Goal: Transaction & Acquisition: Purchase product/service

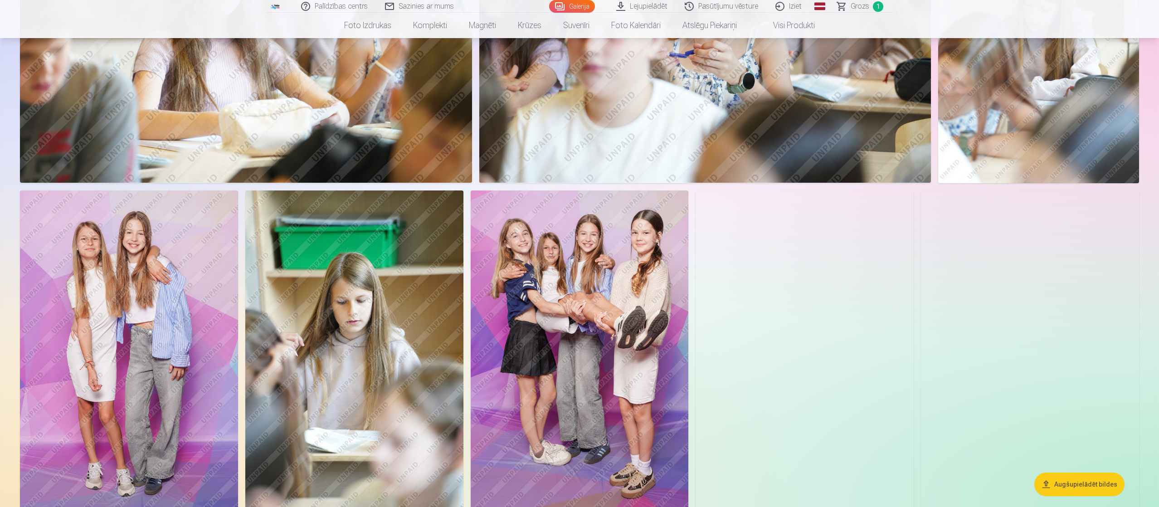
scroll to position [1233, 0]
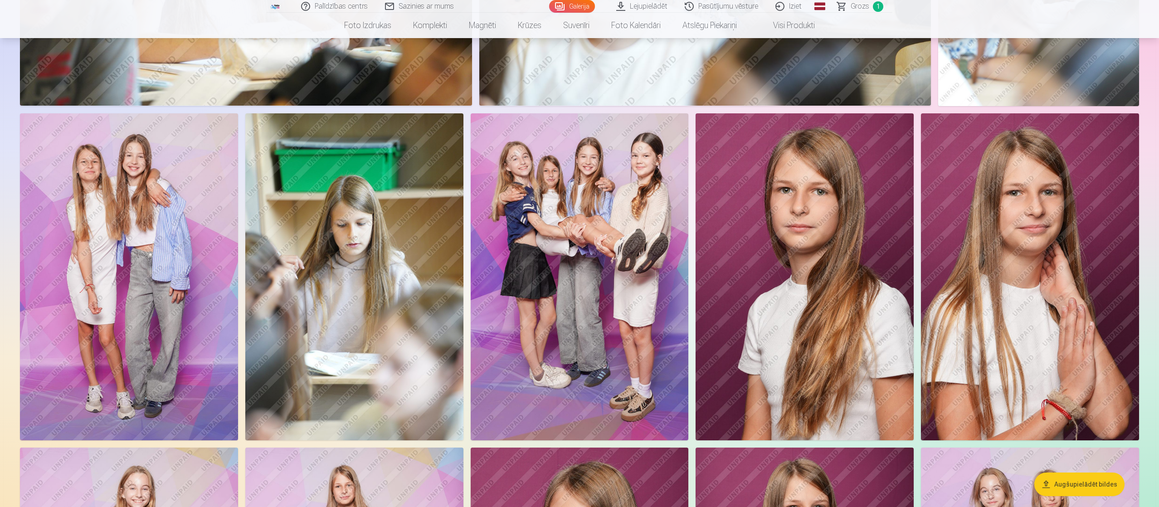
drag, startPoint x: 627, startPoint y: 252, endPoint x: 570, endPoint y: 239, distance: 57.9
click at [570, 239] on img at bounding box center [580, 276] width 218 height 327
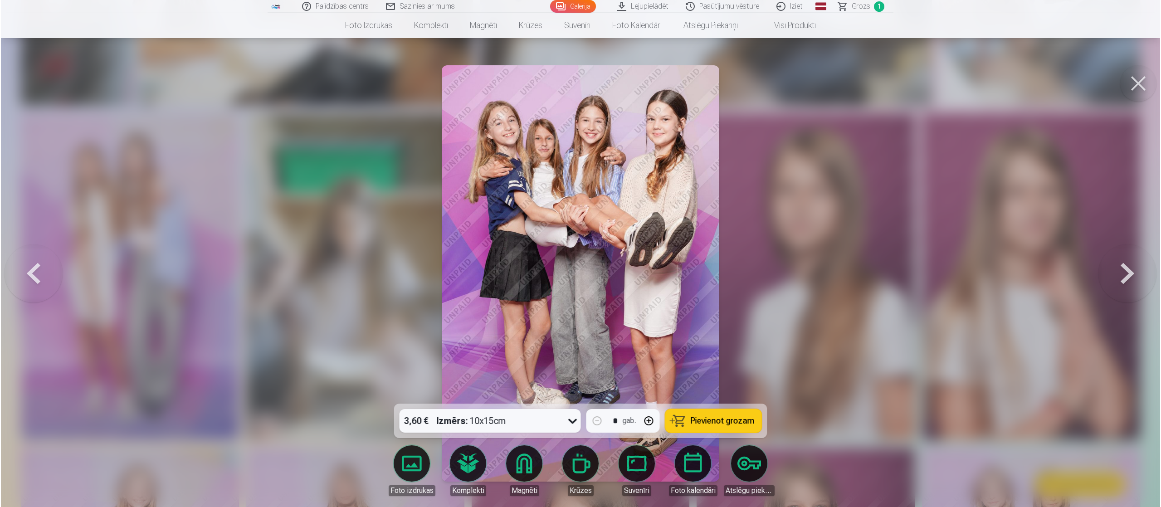
scroll to position [1234, 0]
click at [578, 253] on span "Pievienot grozam" at bounding box center [723, 421] width 64 height 8
click at [578, 87] on button at bounding box center [1139, 83] width 36 height 36
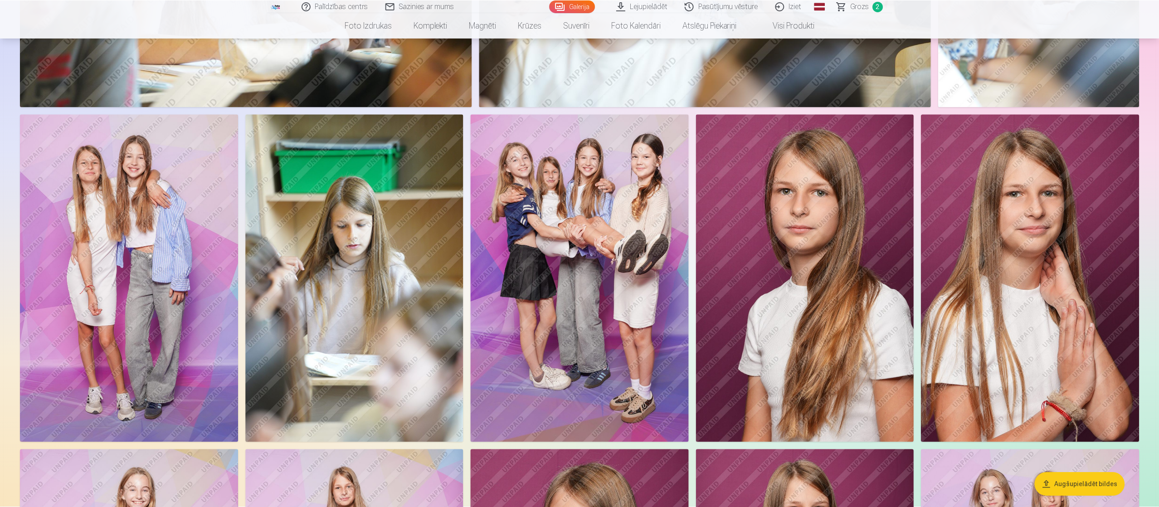
scroll to position [1233, 0]
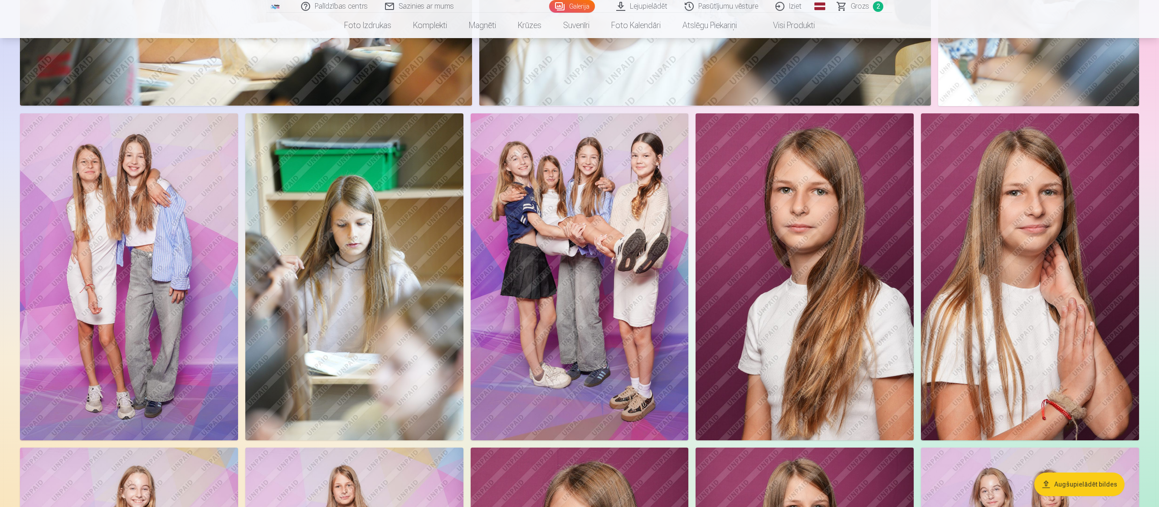
drag, startPoint x: 815, startPoint y: 292, endPoint x: 788, endPoint y: 280, distance: 30.1
click at [578, 253] on img at bounding box center [805, 276] width 218 height 327
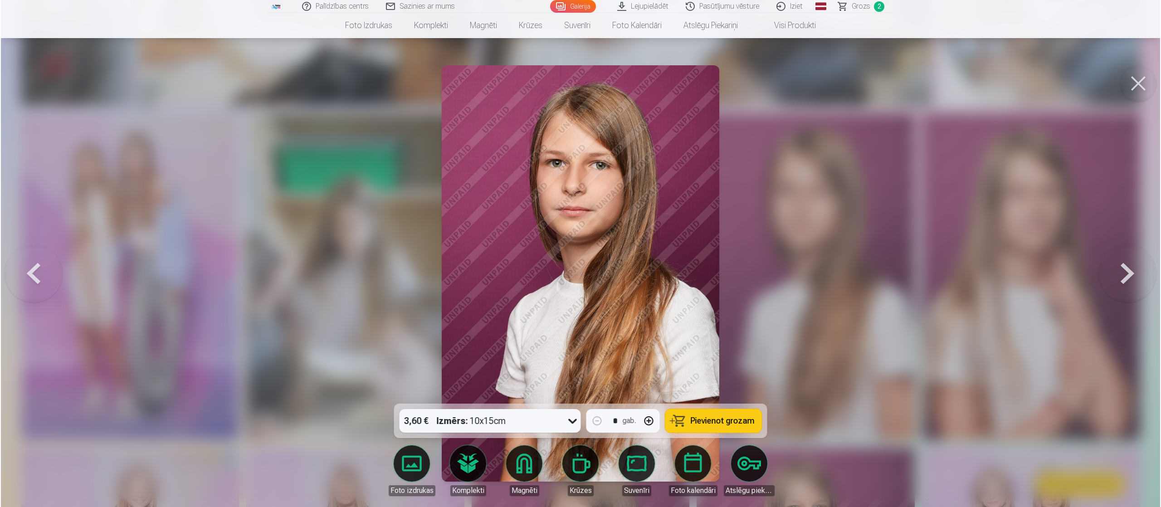
scroll to position [1234, 0]
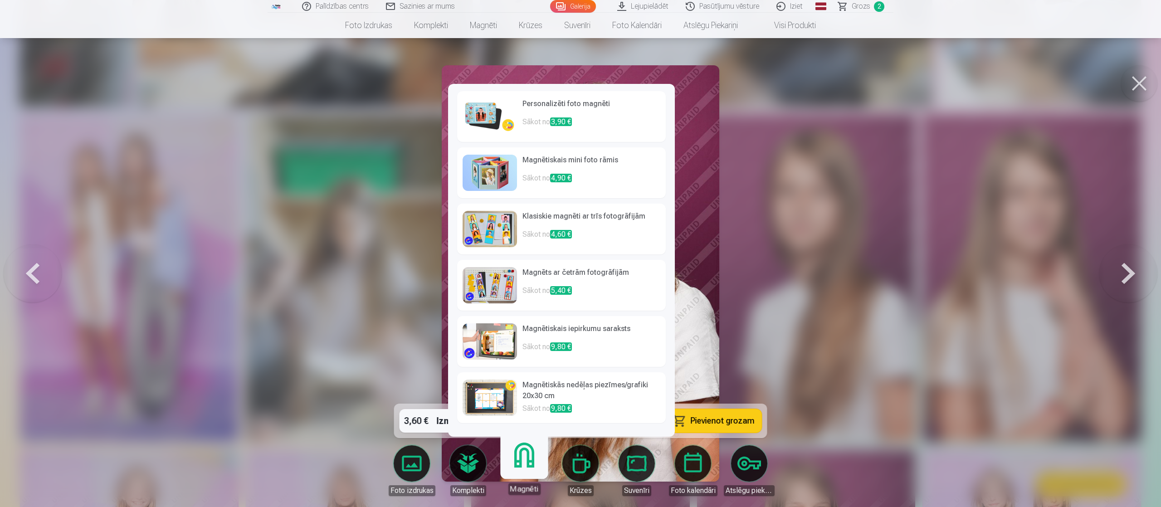
click at [526, 253] on link "Magnēti" at bounding box center [524, 467] width 56 height 56
click at [535, 253] on p "Sākot no 5,40 €" at bounding box center [591, 294] width 138 height 18
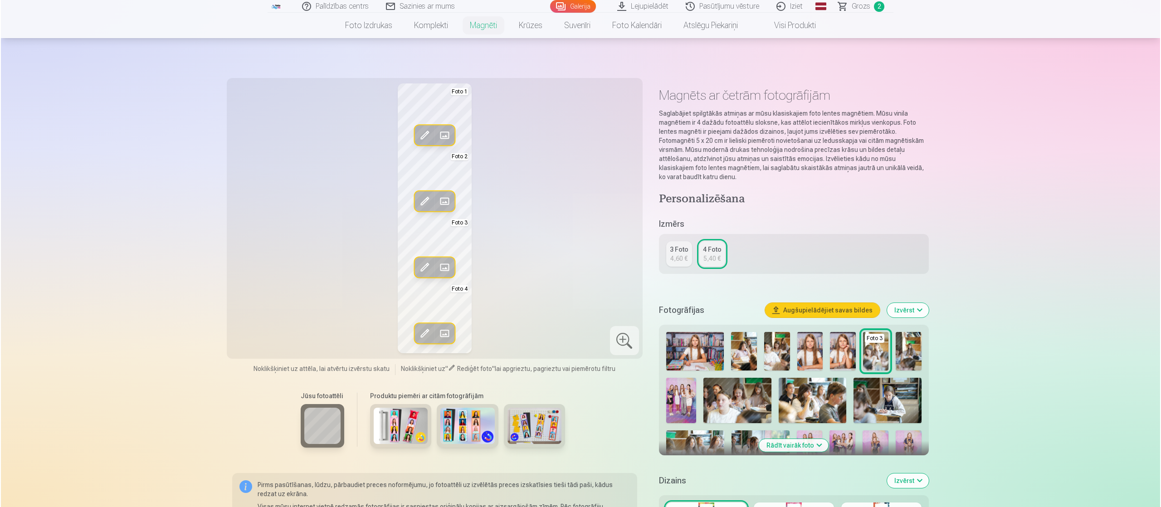
scroll to position [1234, 0]
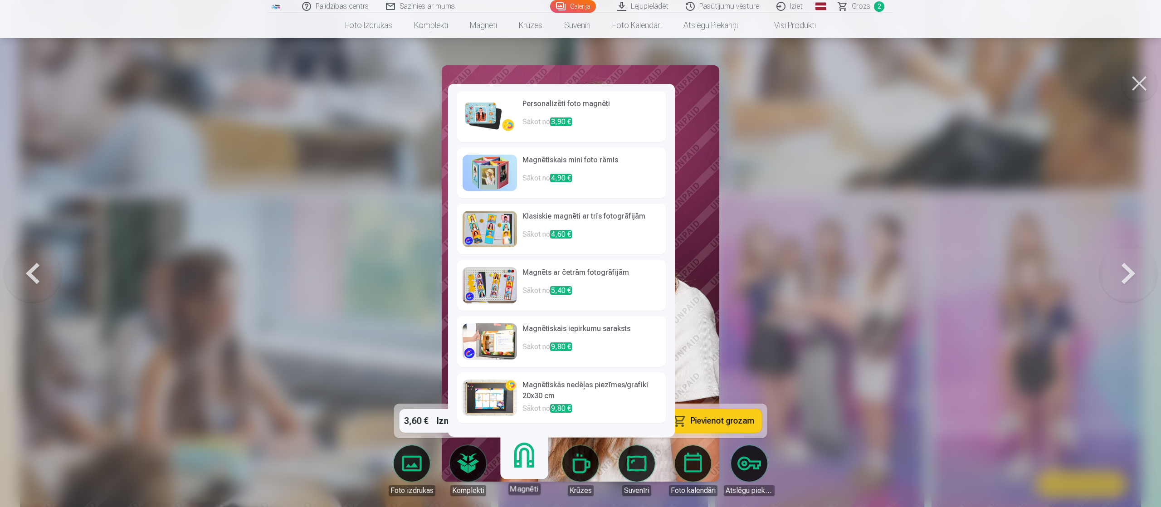
click at [578, 103] on h6 "Personalizēti foto magnēti" at bounding box center [591, 107] width 138 height 18
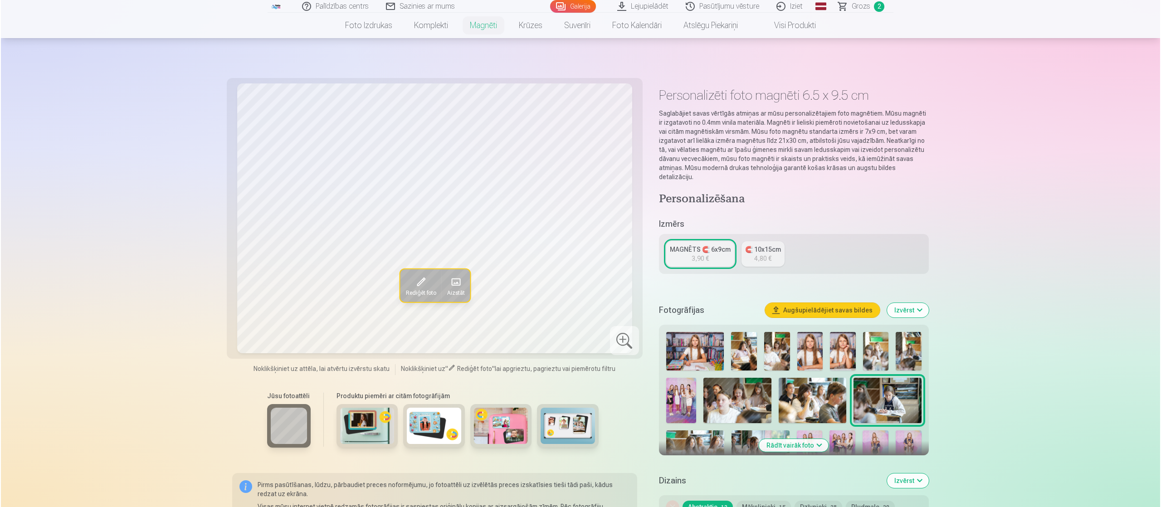
scroll to position [1234, 0]
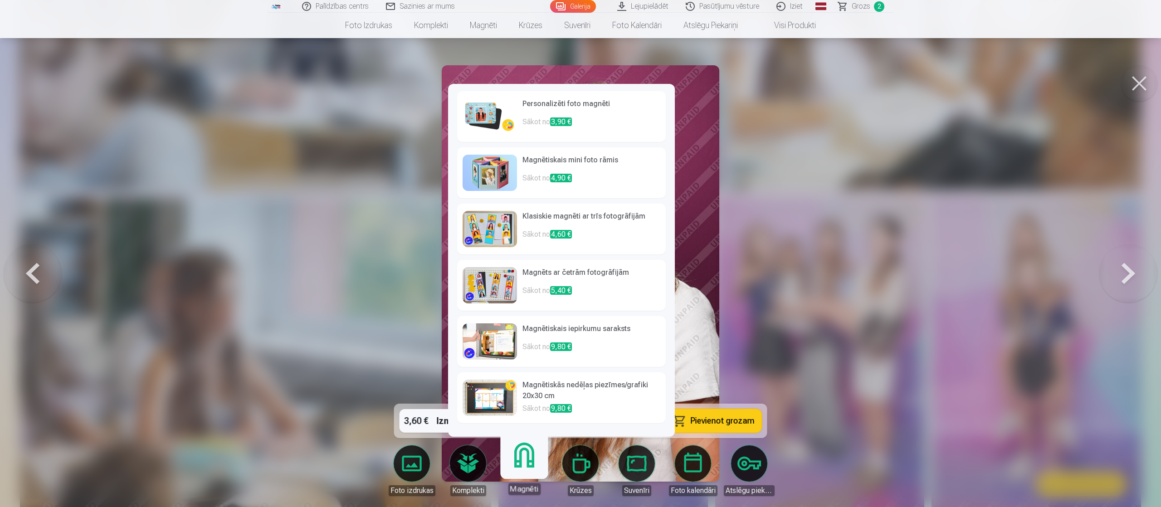
click at [517, 253] on link "Magnēti" at bounding box center [524, 467] width 56 height 56
click at [578, 119] on p "Sākot no 3,90 €" at bounding box center [591, 126] width 138 height 18
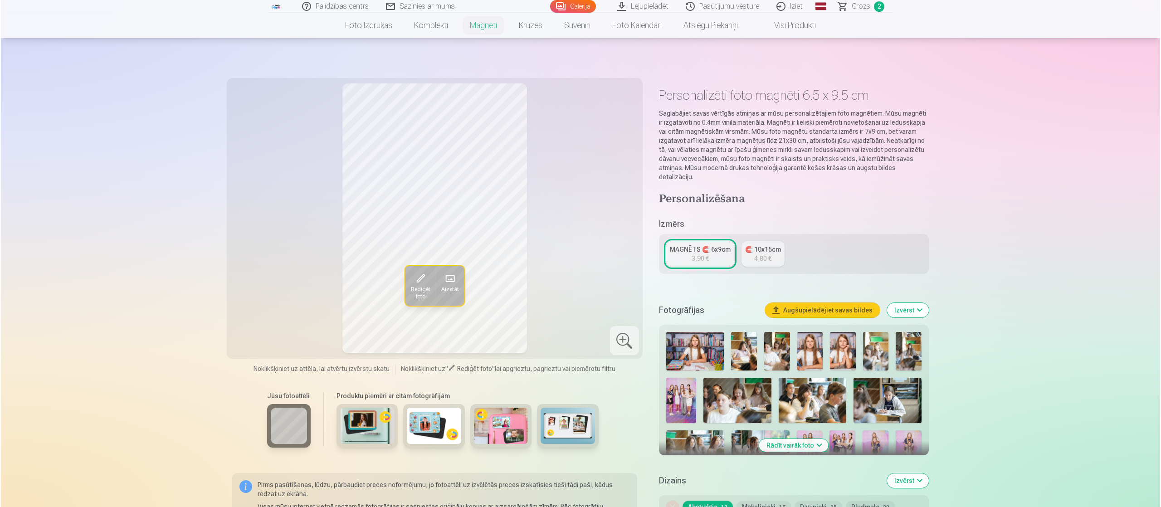
scroll to position [1234, 0]
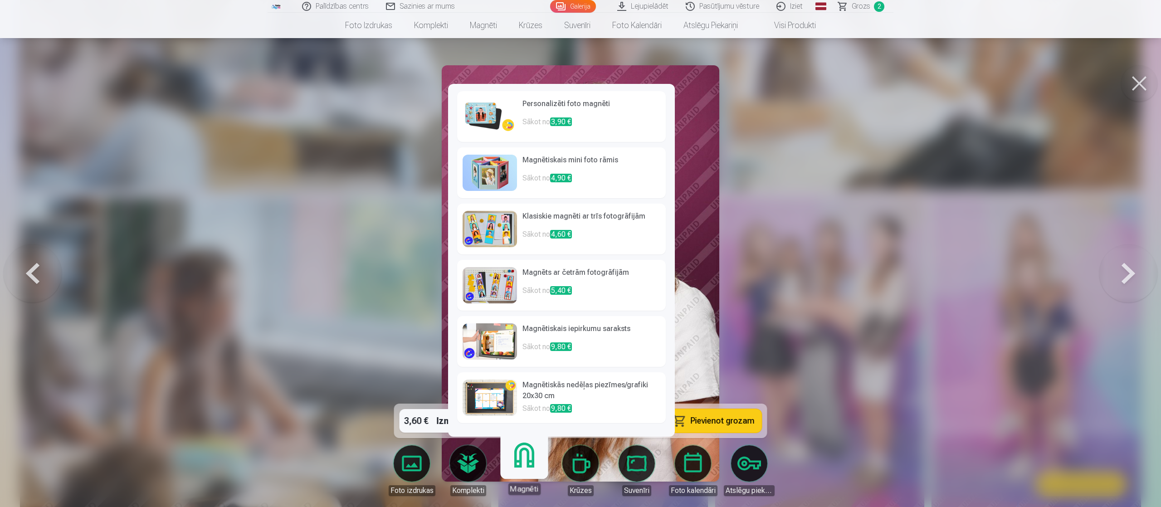
click at [514, 253] on link "Magnēti" at bounding box center [524, 467] width 56 height 56
click at [578, 111] on h6 "Personalizēti foto magnēti" at bounding box center [591, 107] width 138 height 18
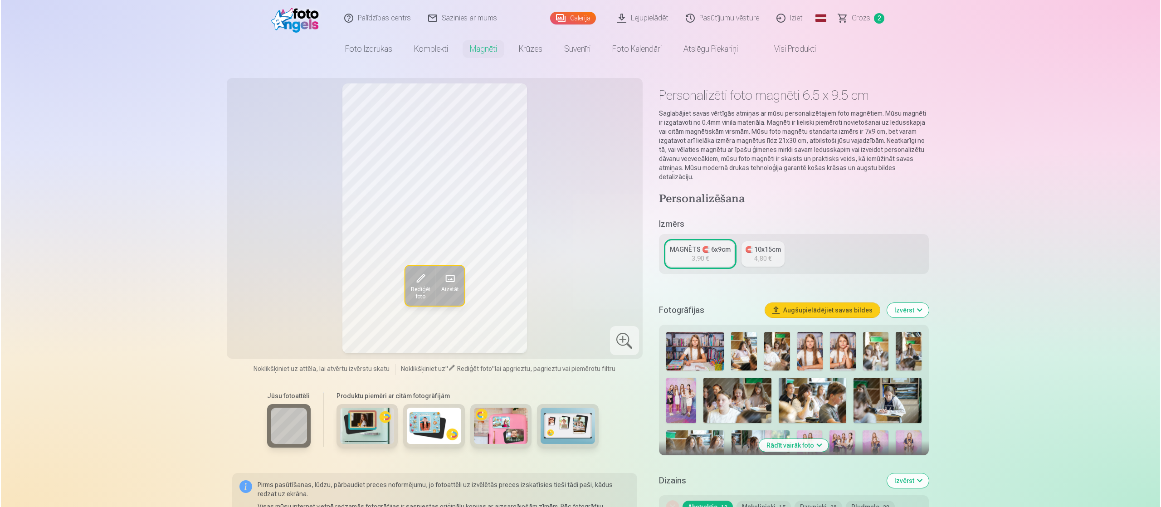
scroll to position [1234, 0]
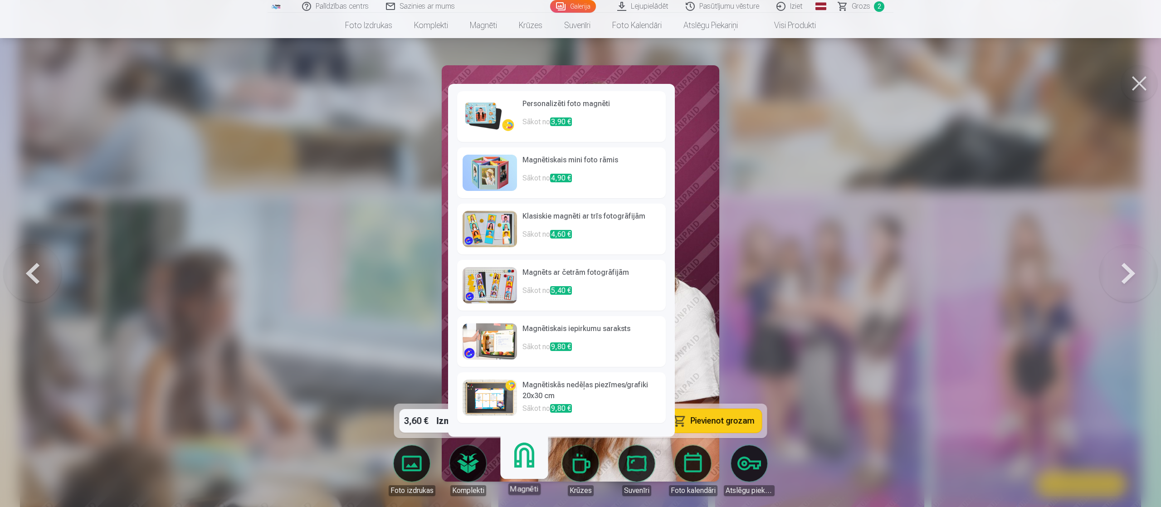
click at [527, 253] on link "Magnēti" at bounding box center [524, 467] width 56 height 56
click at [578, 113] on h6 "Personalizēti foto magnēti" at bounding box center [591, 107] width 138 height 18
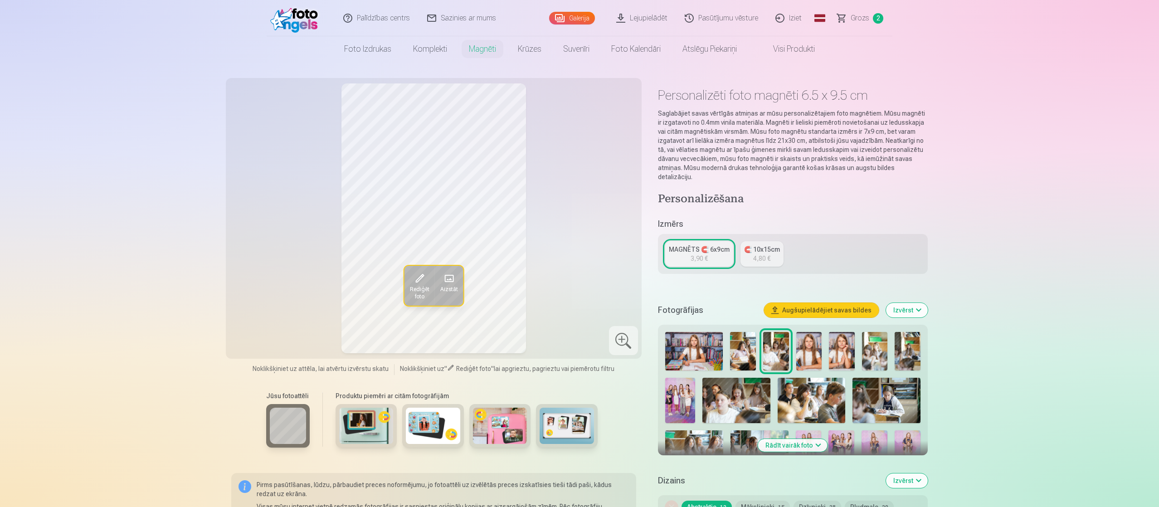
click at [421, 253] on span "Rediģēt foto" at bounding box center [418, 293] width 19 height 15
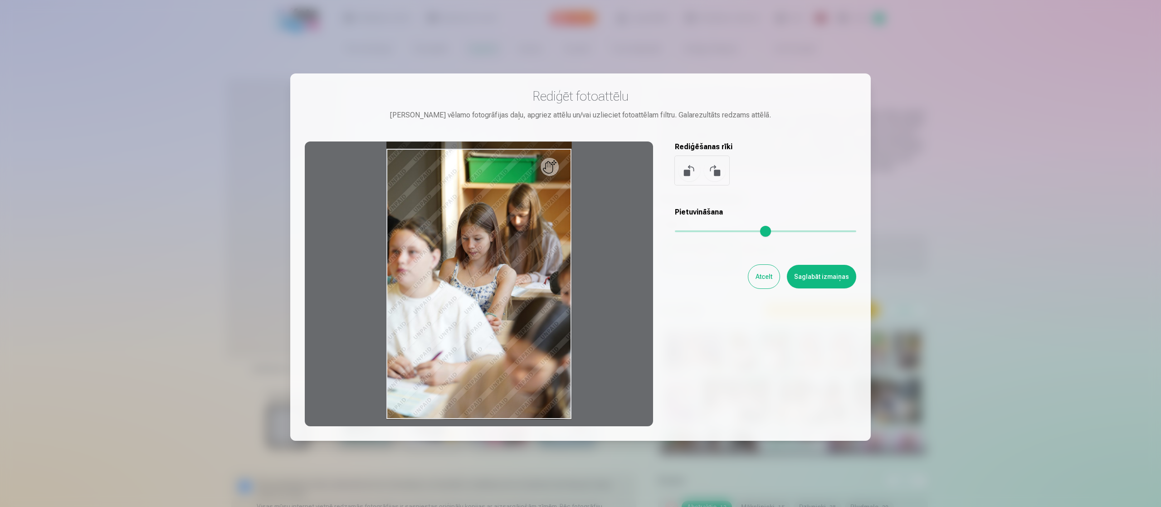
click at [578, 253] on div at bounding box center [580, 253] width 1161 height 507
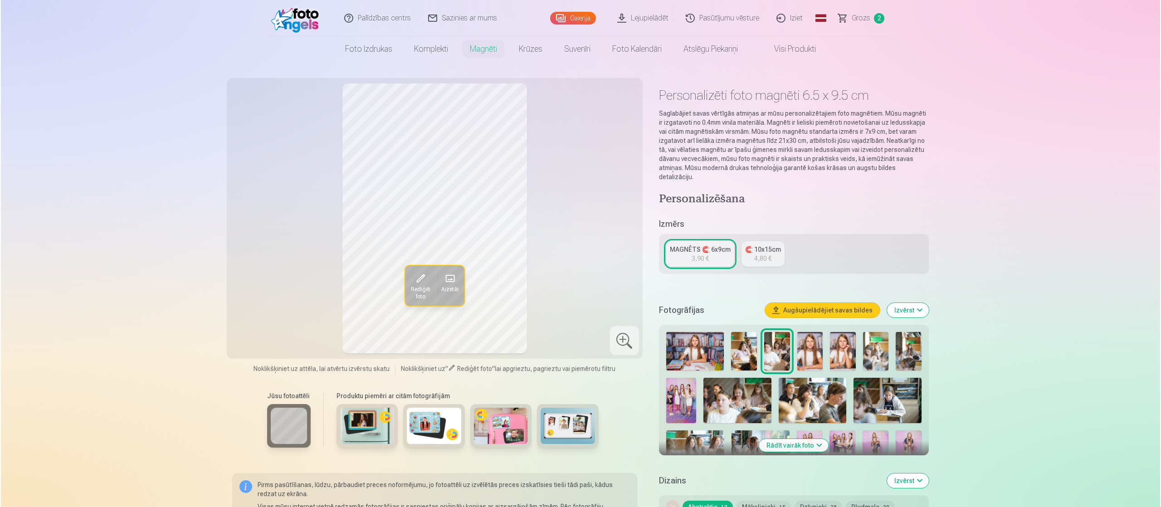
scroll to position [1234, 0]
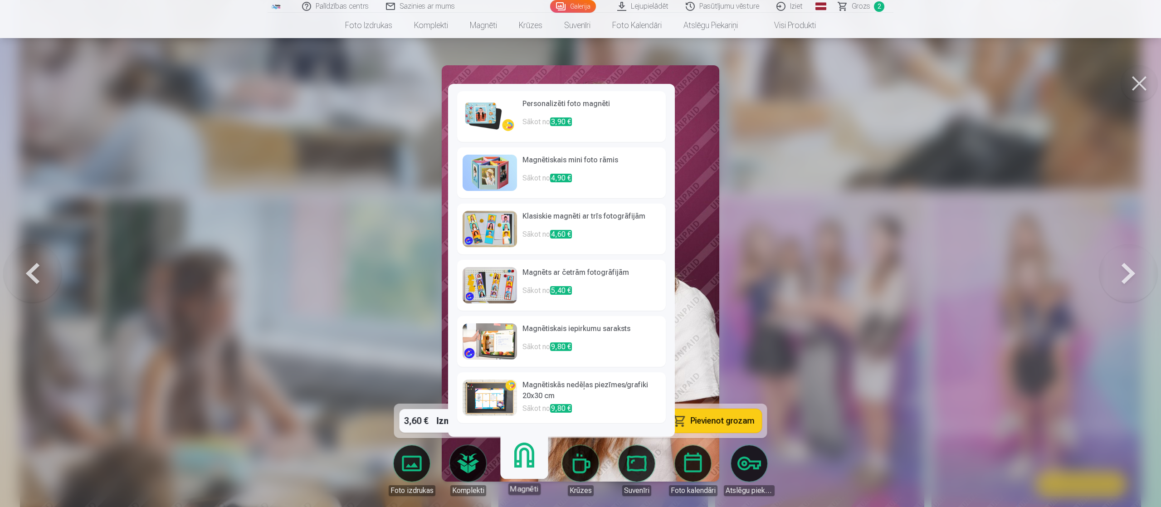
click at [566, 107] on h6 "Personalizēti foto magnēti" at bounding box center [591, 107] width 138 height 18
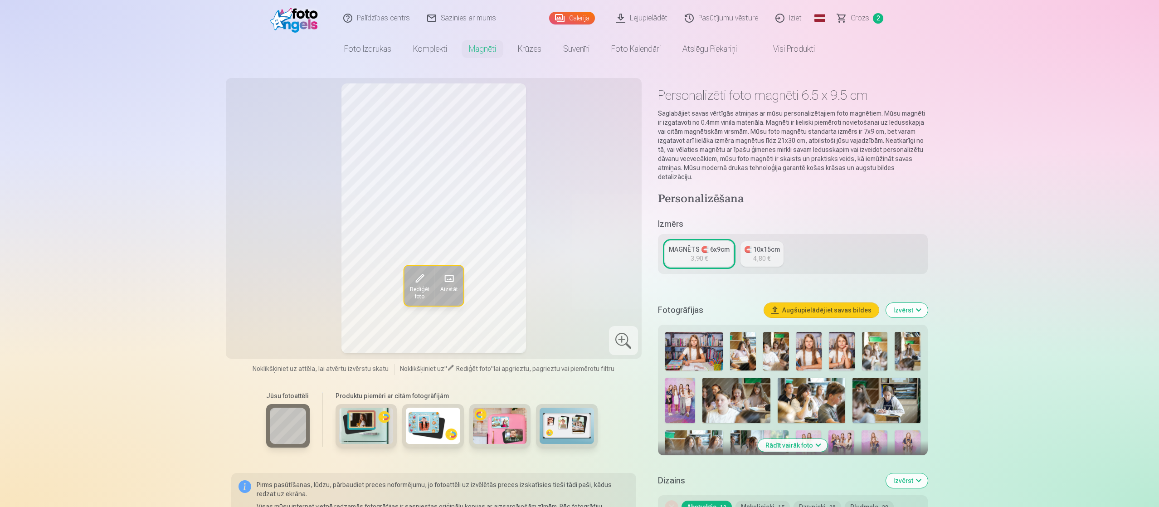
click at [450, 253] on span at bounding box center [449, 278] width 15 height 15
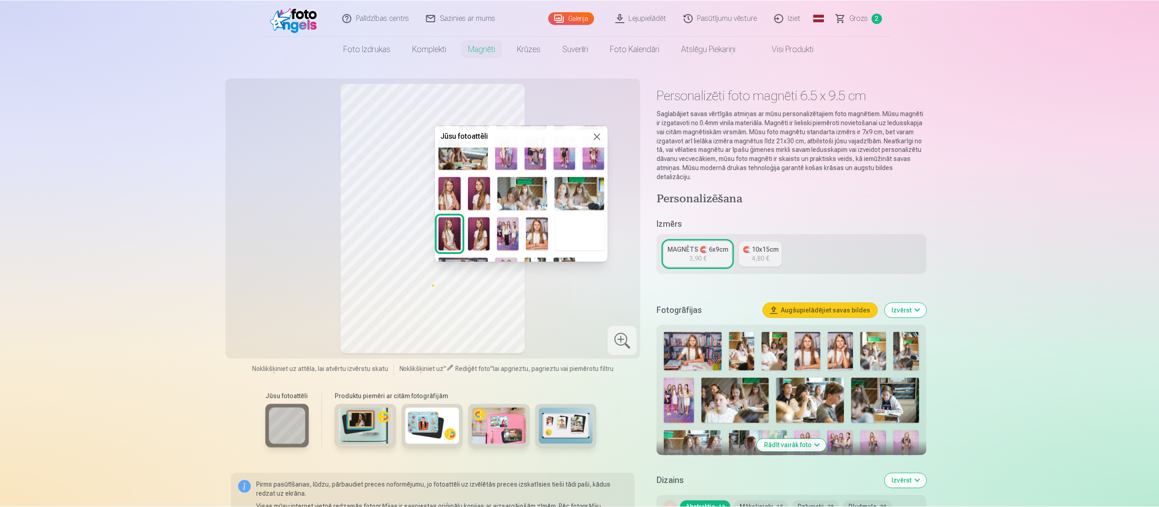
scroll to position [142, 0]
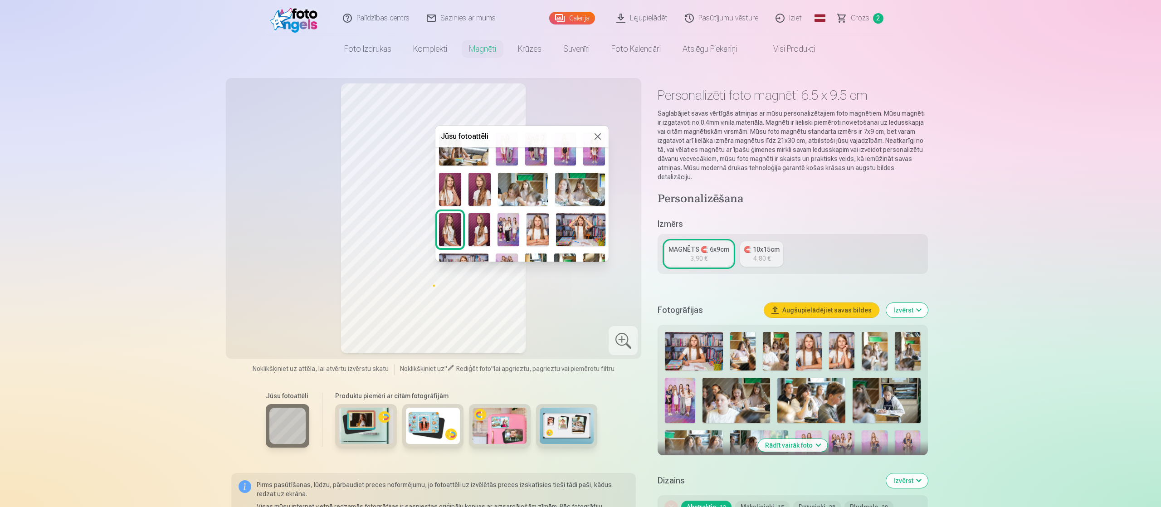
click at [476, 193] on img at bounding box center [479, 189] width 22 height 33
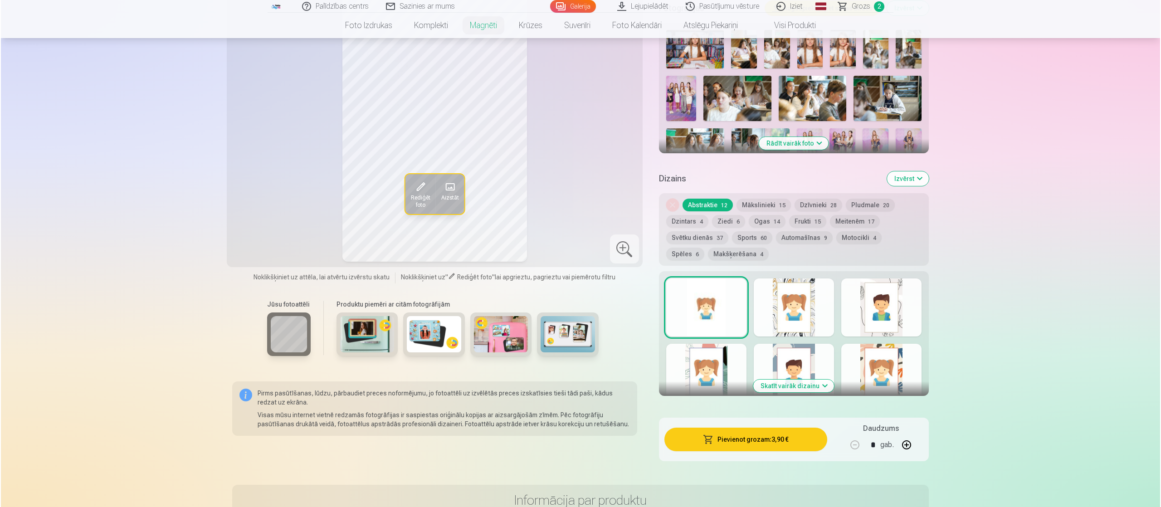
scroll to position [307, 0]
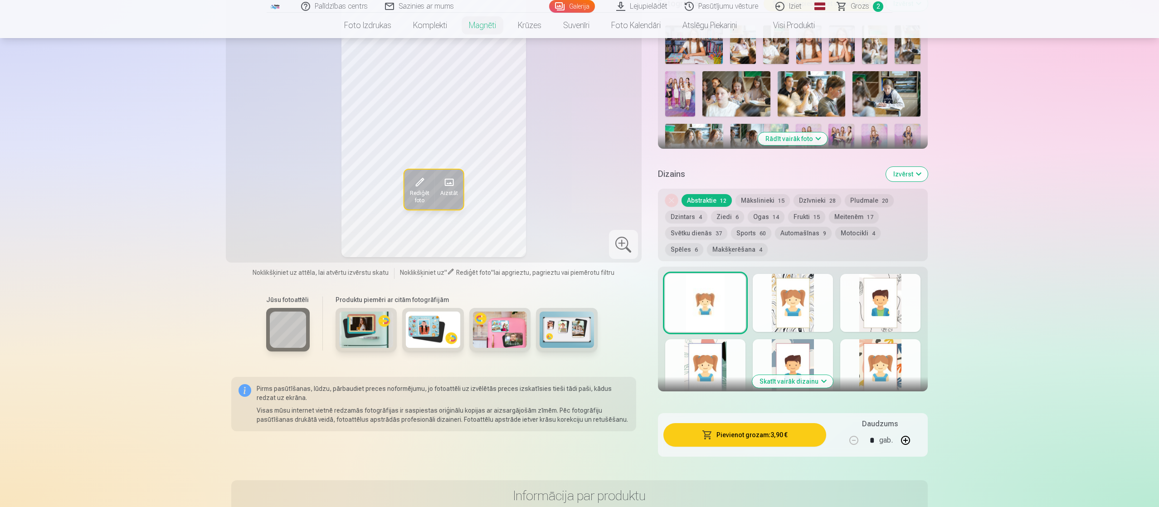
click at [578, 253] on button "button" at bounding box center [906, 440] width 22 height 22
type input "*"
click at [578, 253] on button "Pievienot grozam : 7,80 €" at bounding box center [744, 435] width 163 height 24
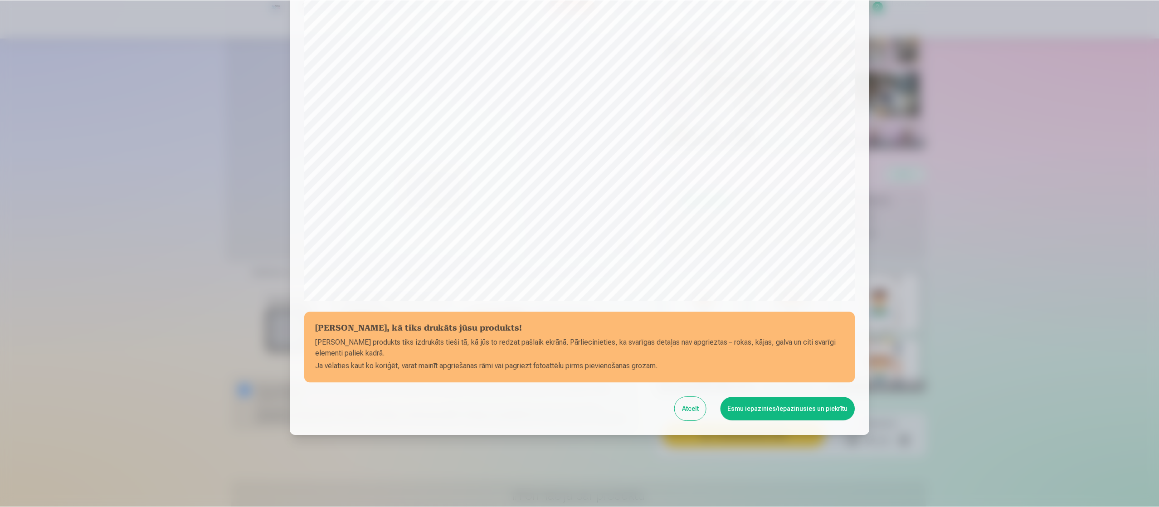
scroll to position [146, 0]
click at [578, 253] on button "Esmu iepazinies/iepazinusies un piekrītu" at bounding box center [788, 409] width 135 height 24
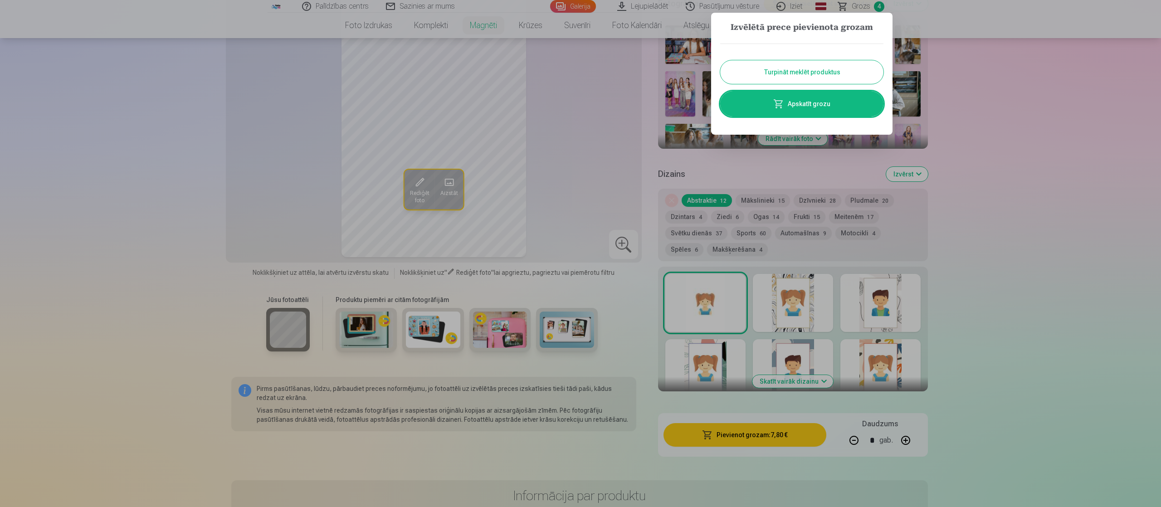
click at [578, 170] on div at bounding box center [580, 253] width 1161 height 507
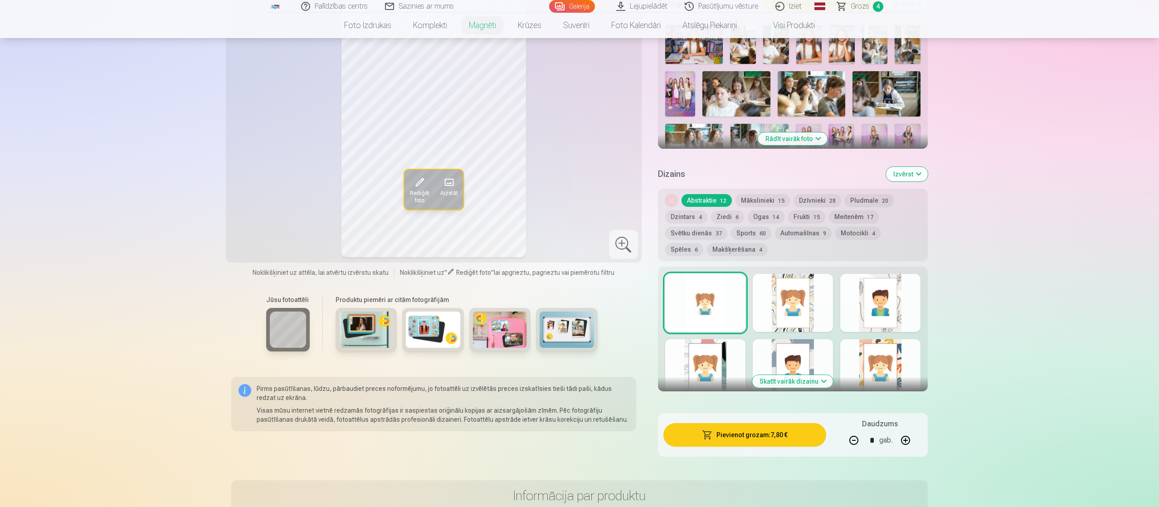
scroll to position [0, 0]
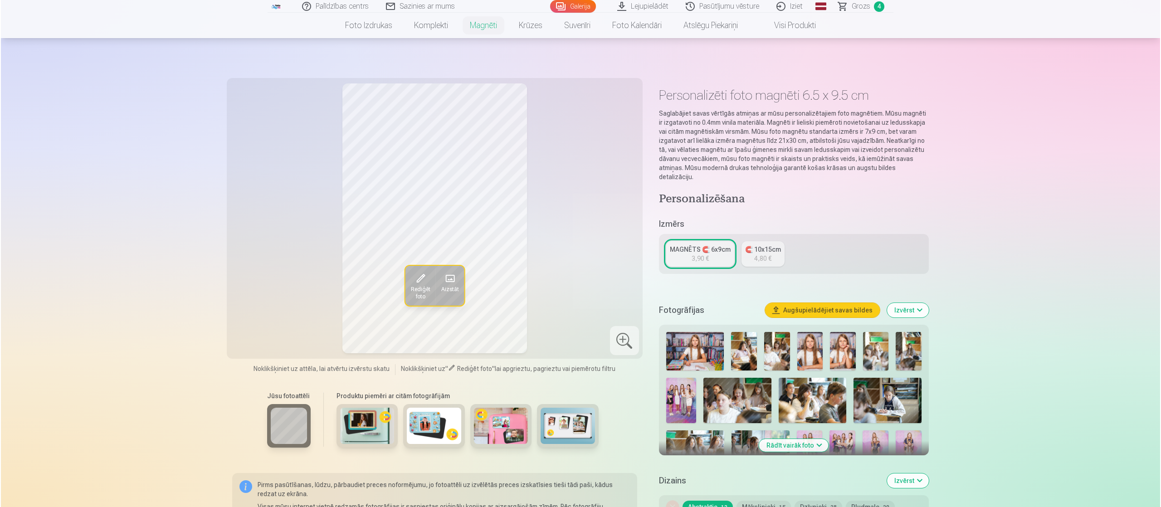
scroll to position [1234, 0]
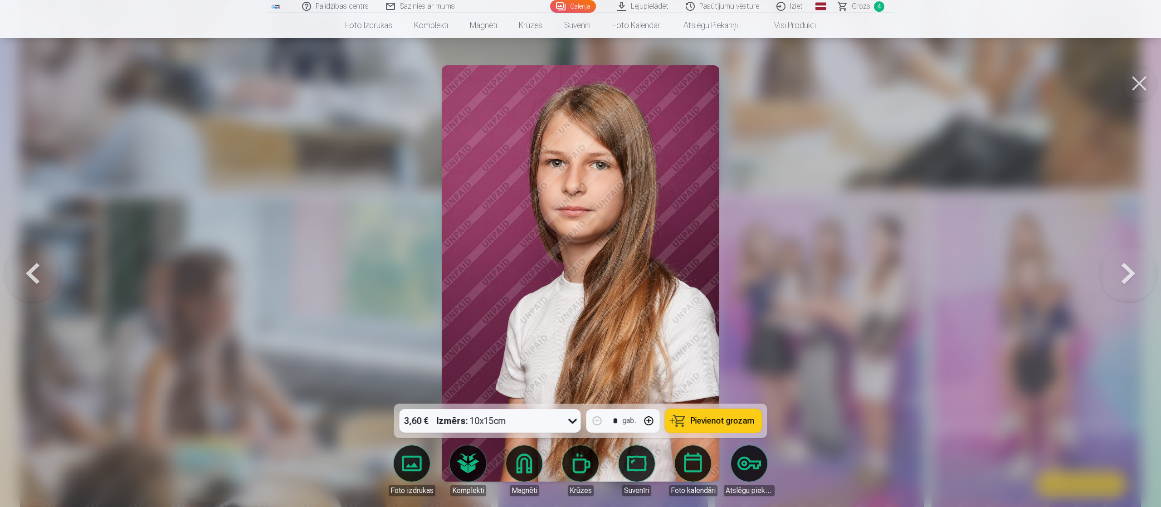
click at [578, 85] on button at bounding box center [1139, 83] width 36 height 36
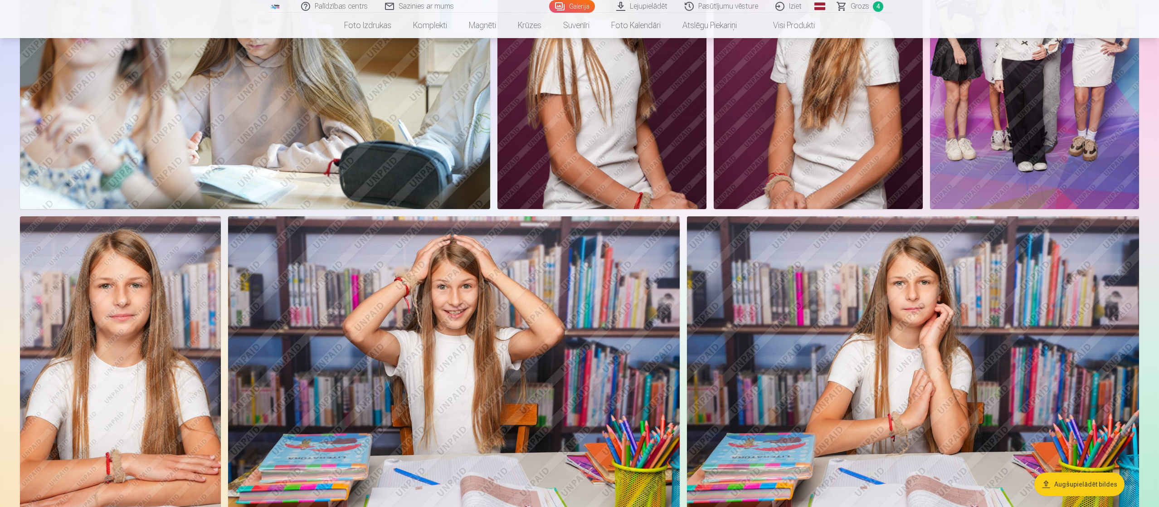
scroll to position [2212, 0]
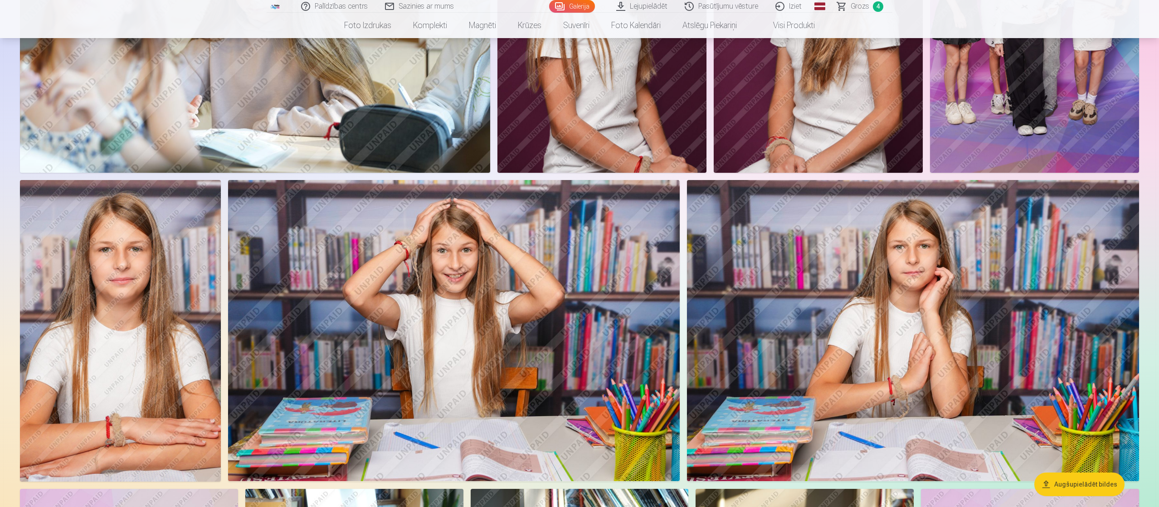
click at [578, 253] on img at bounding box center [913, 330] width 452 height 301
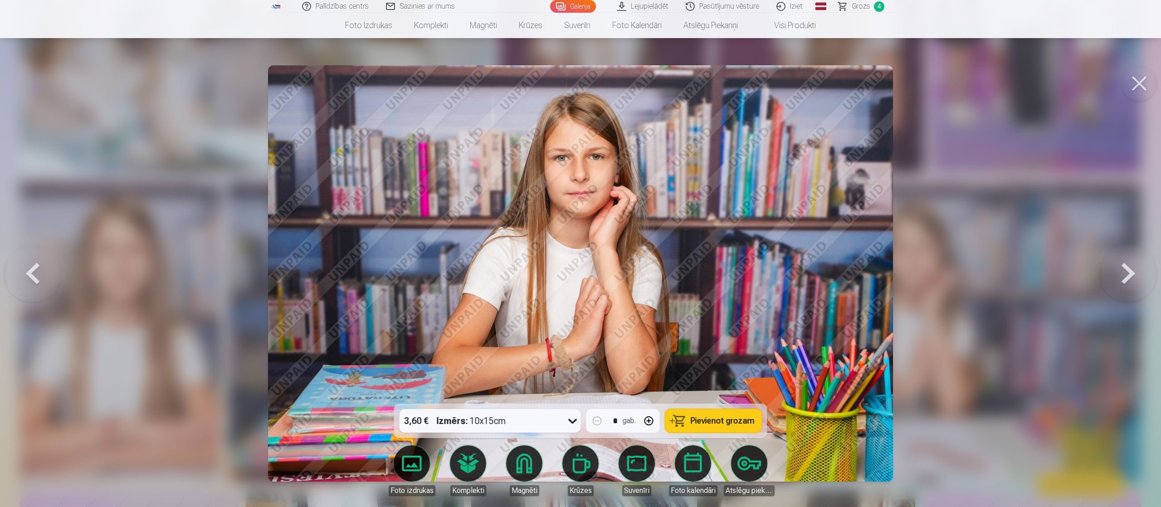
click at [578, 253] on span "Pievienot grozam" at bounding box center [723, 421] width 64 height 8
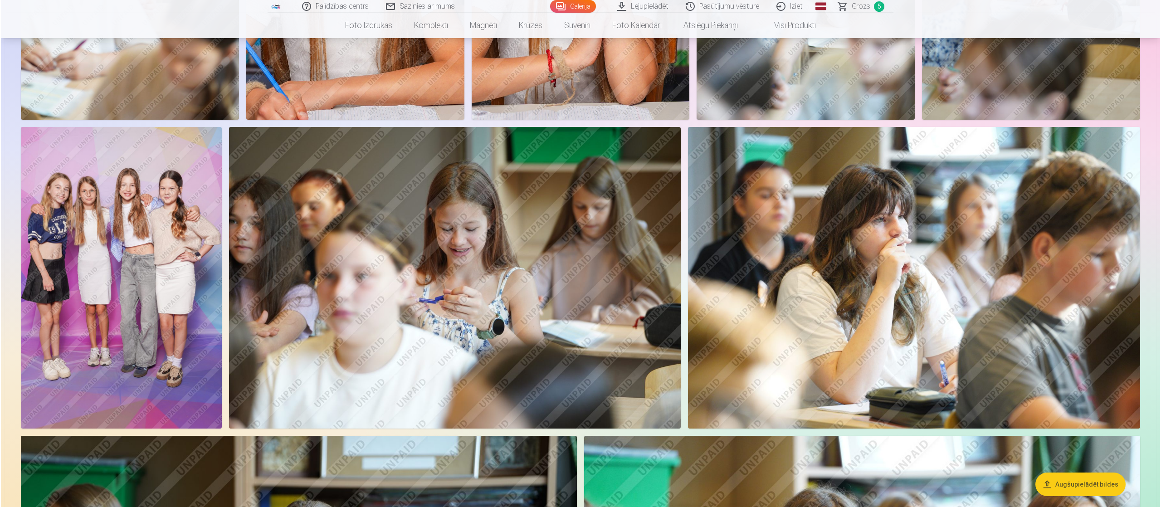
scroll to position [652, 0]
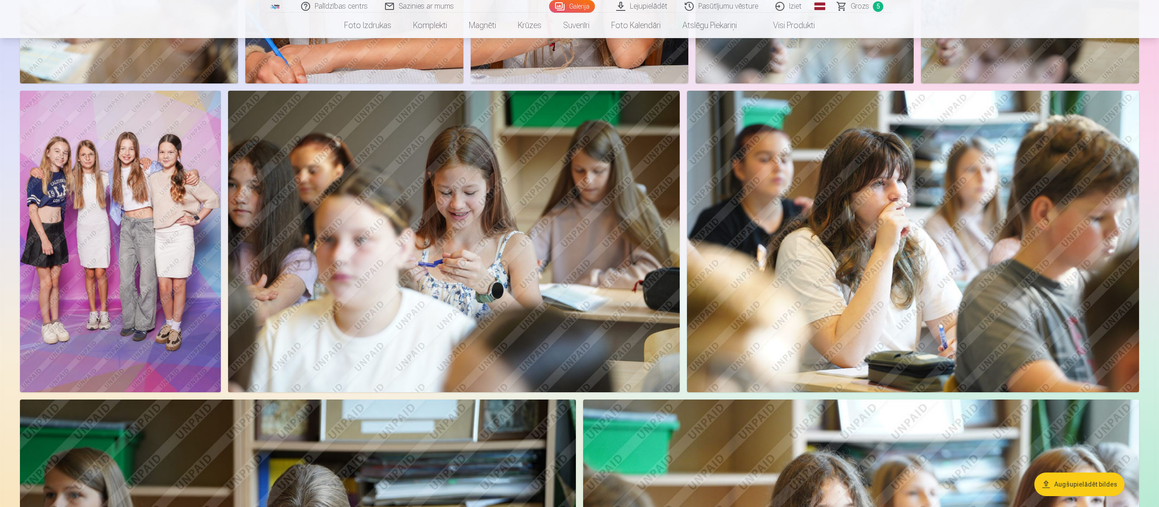
click at [144, 253] on img at bounding box center [120, 242] width 201 height 302
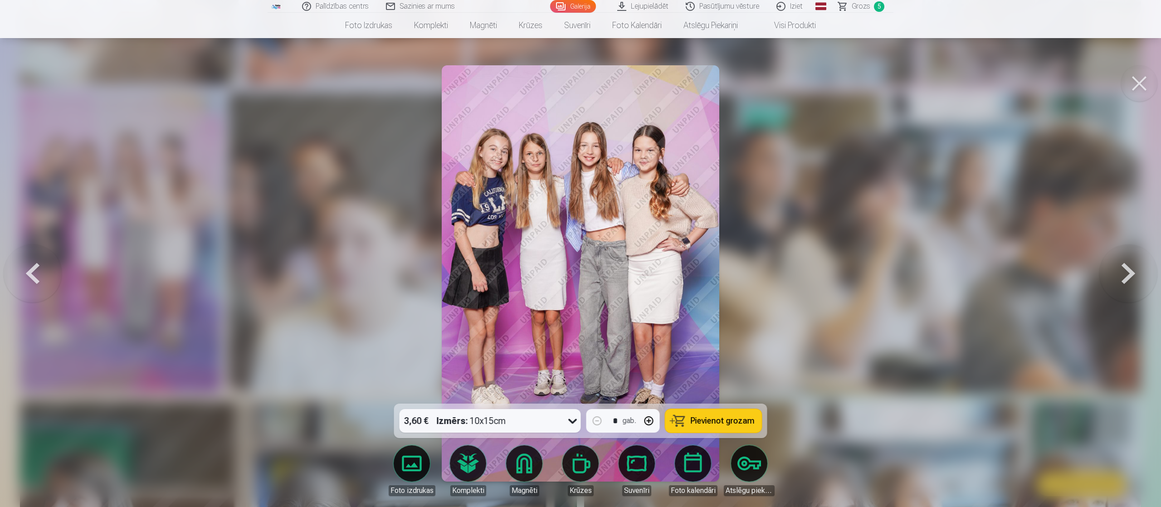
click at [578, 253] on span "Pievienot grozam" at bounding box center [723, 421] width 64 height 8
click at [578, 9] on span "Grozs" at bounding box center [861, 6] width 19 height 11
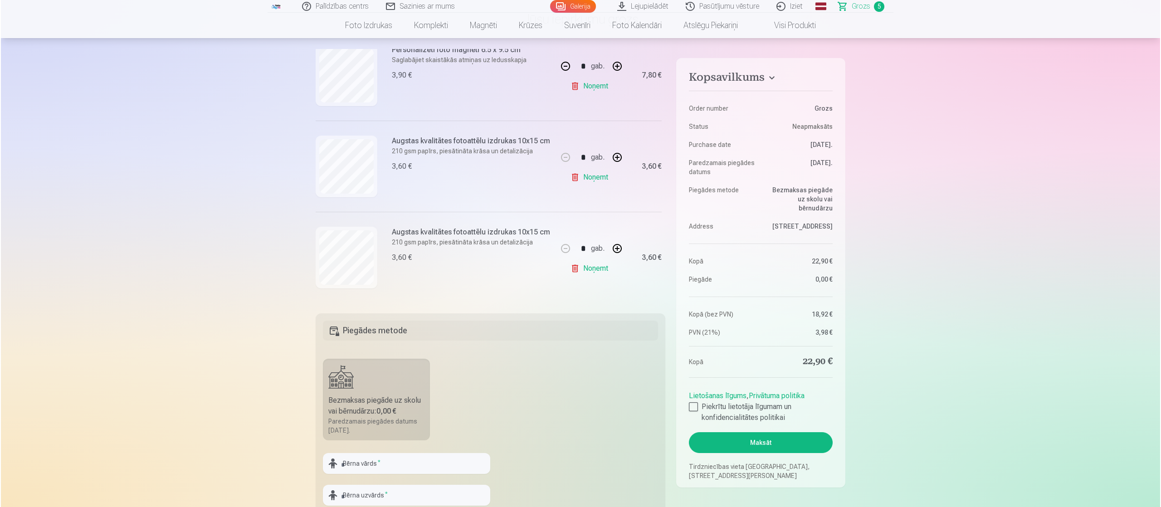
scroll to position [315, 0]
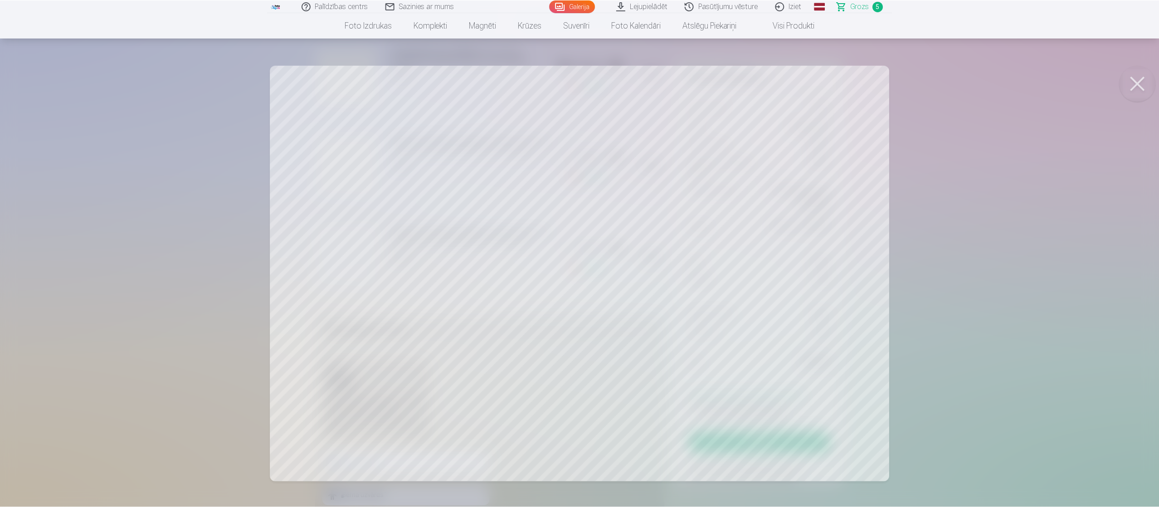
scroll to position [652, 0]
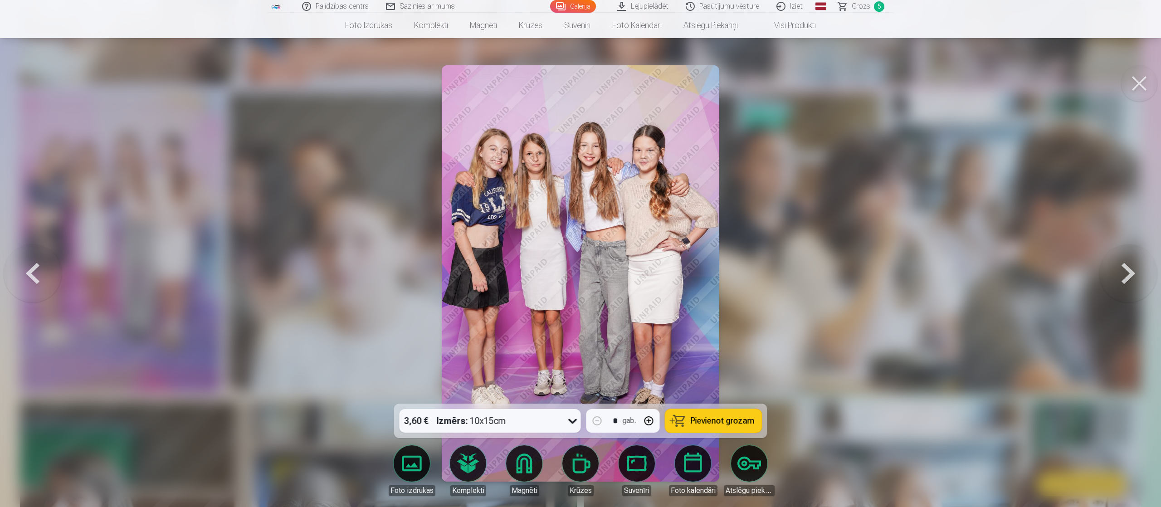
click at [578, 253] on button at bounding box center [1128, 273] width 58 height 242
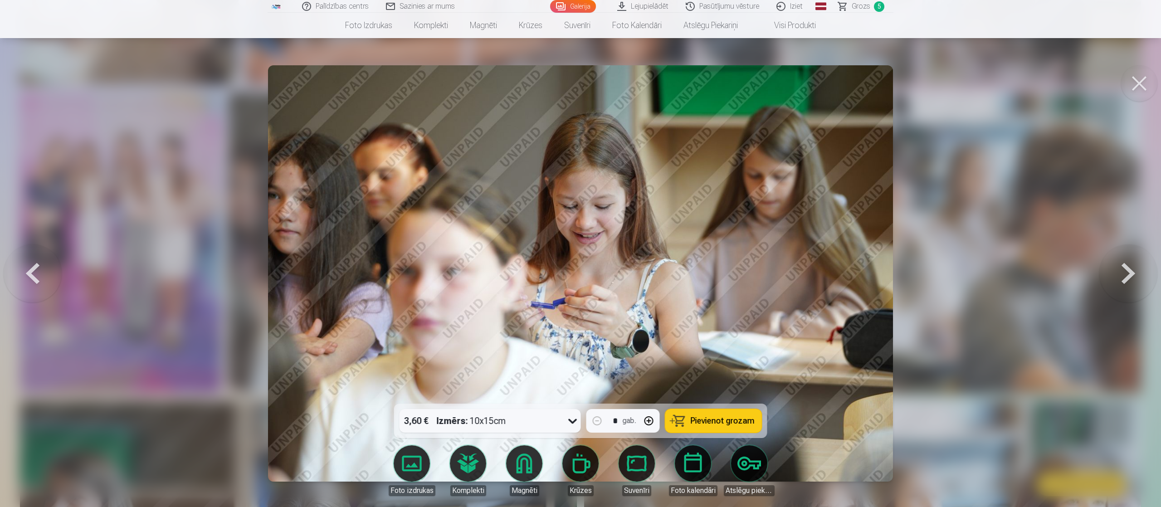
click at [578, 81] on button at bounding box center [1139, 83] width 36 height 36
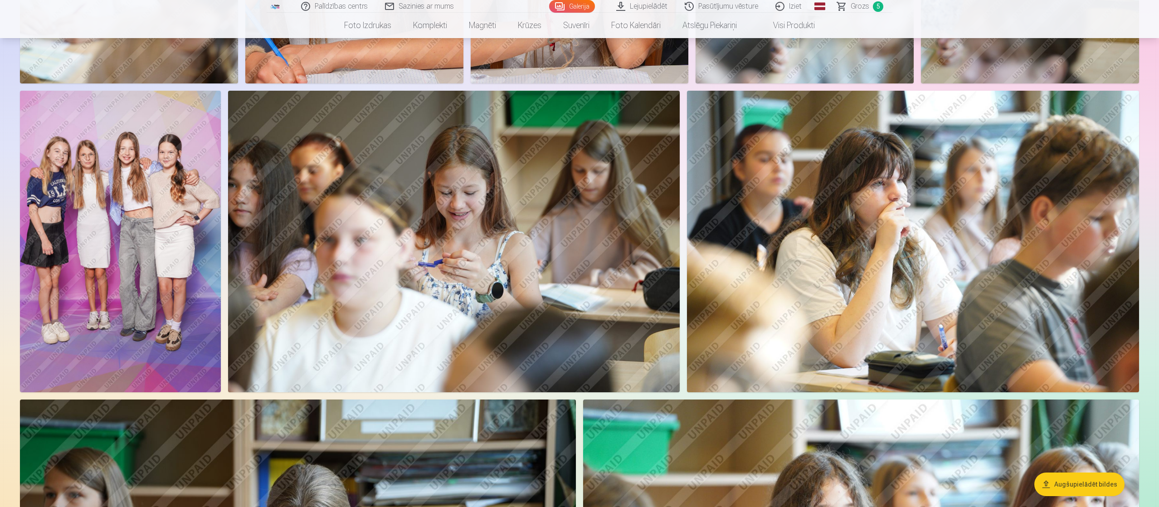
drag, startPoint x: 1158, startPoint y: 69, endPoint x: 1160, endPoint y: -9, distance: 78.0
